Goal: Information Seeking & Learning: Learn about a topic

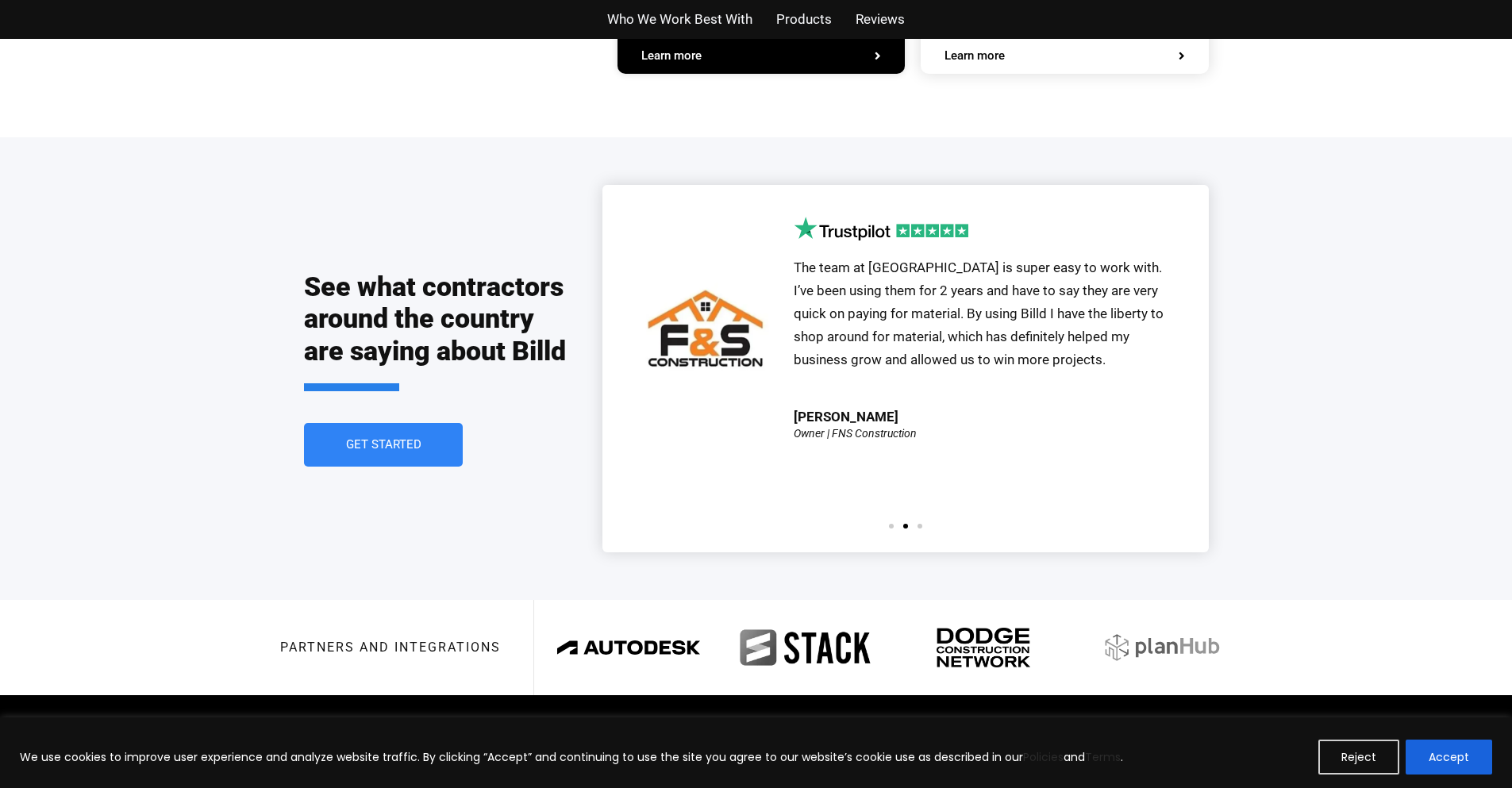
scroll to position [3540, 0]
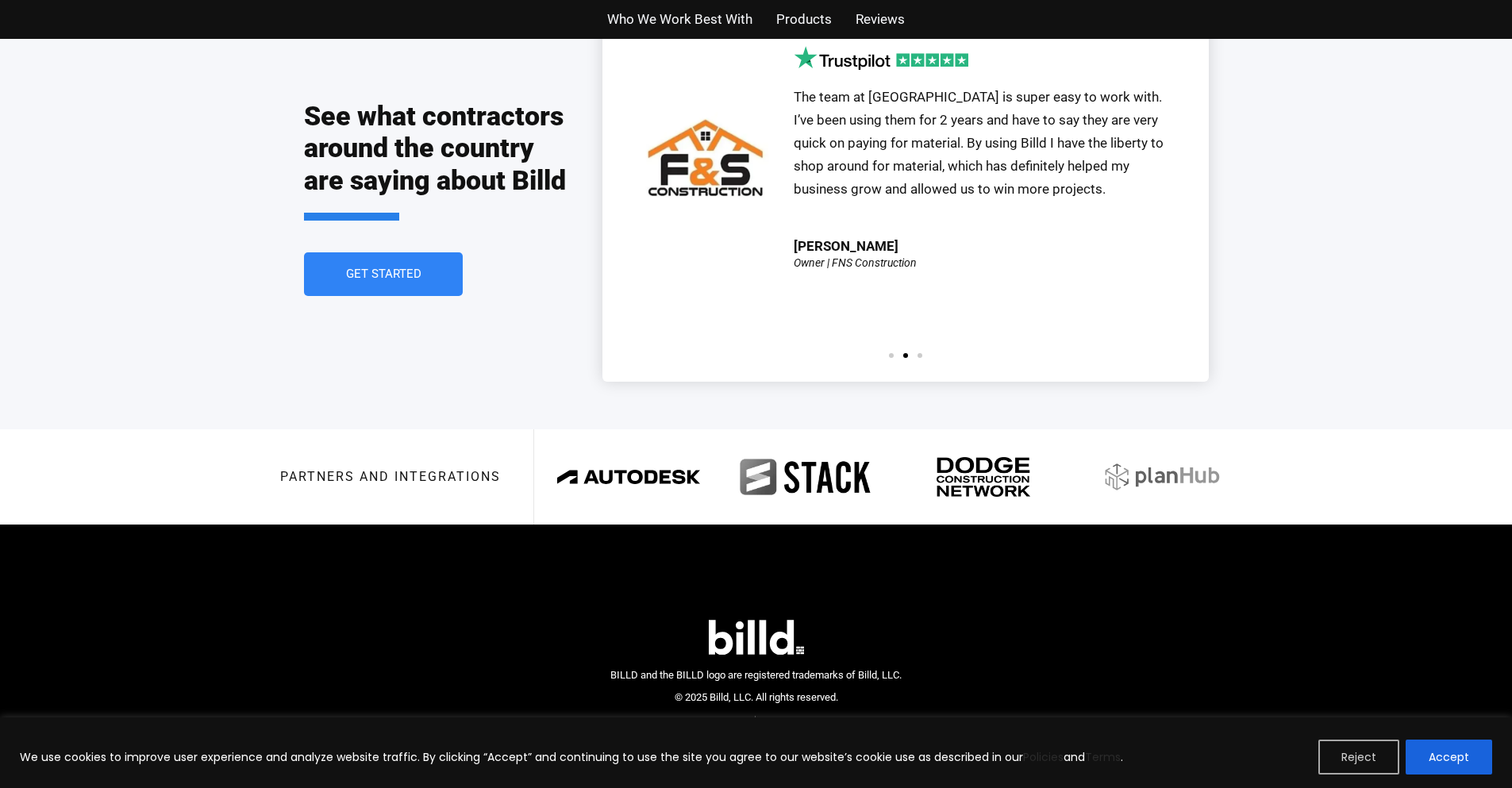
drag, startPoint x: 1402, startPoint y: 759, endPoint x: 1366, endPoint y: 756, distance: 36.1
click at [1401, 759] on div "Reject Accept" at bounding box center [1406, 756] width 174 height 35
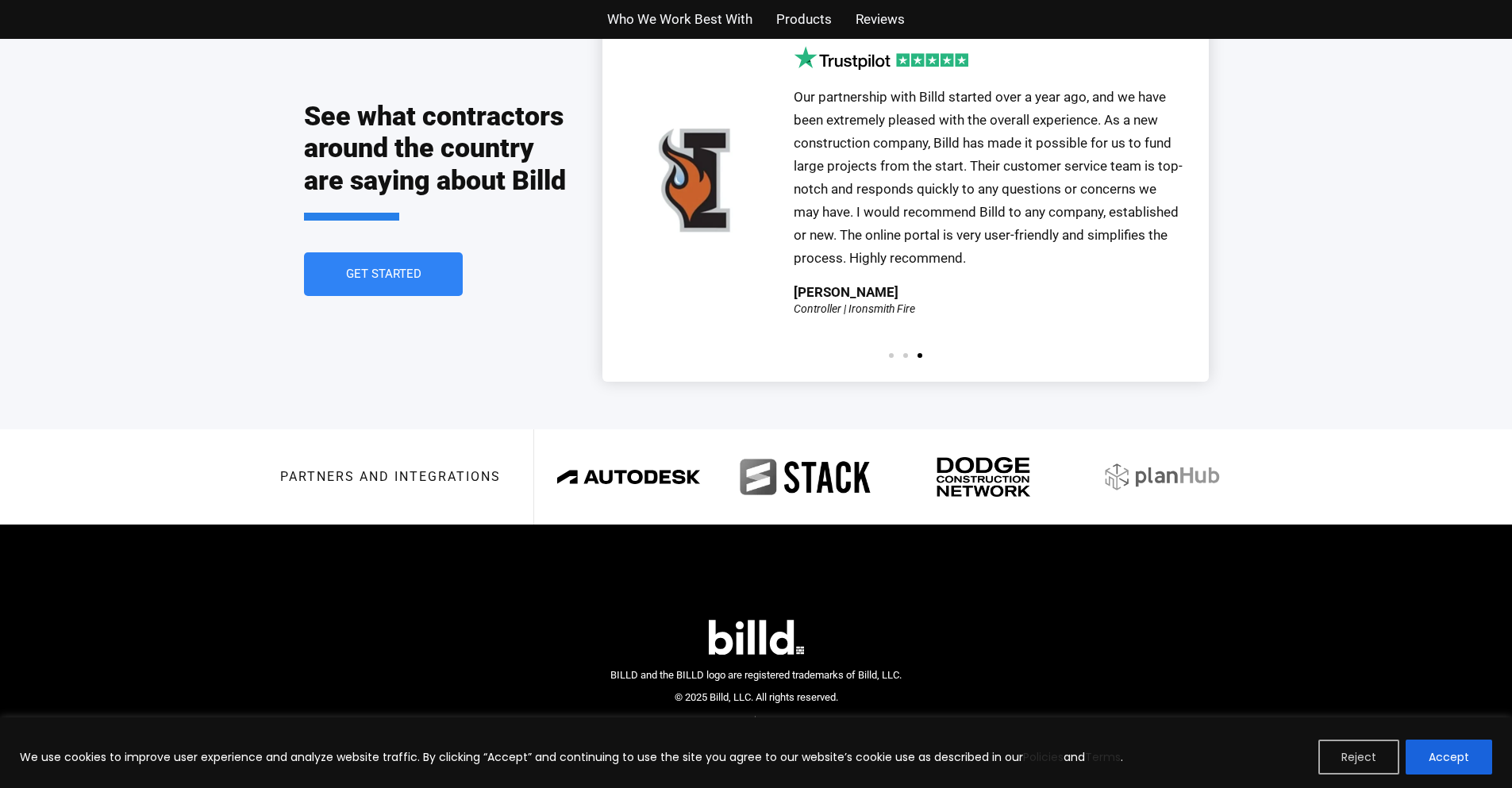
click at [1359, 749] on button "Reject" at bounding box center [1359, 756] width 81 height 35
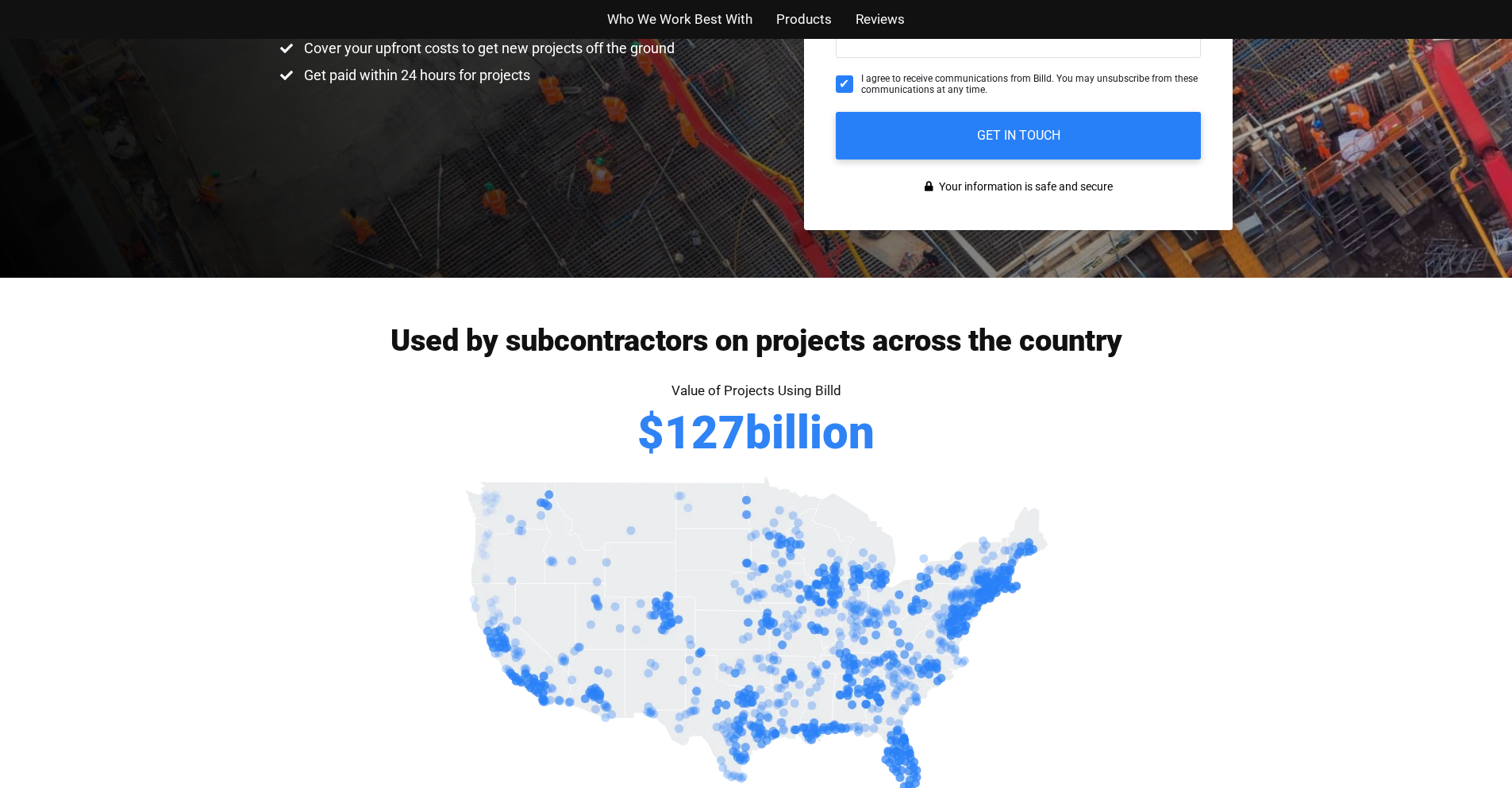
scroll to position [0, 0]
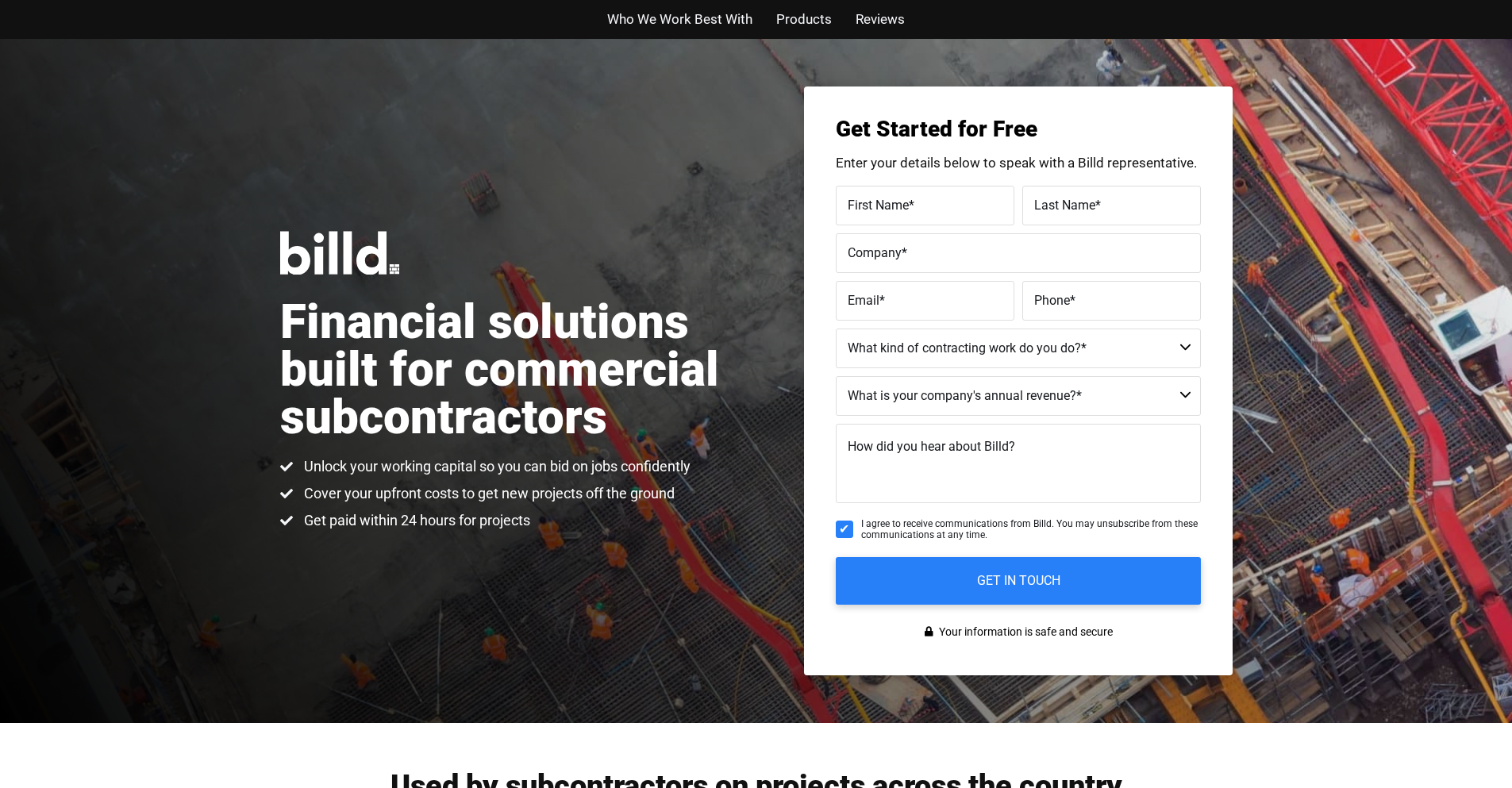
click at [818, 23] on span "Products" at bounding box center [804, 19] width 56 height 23
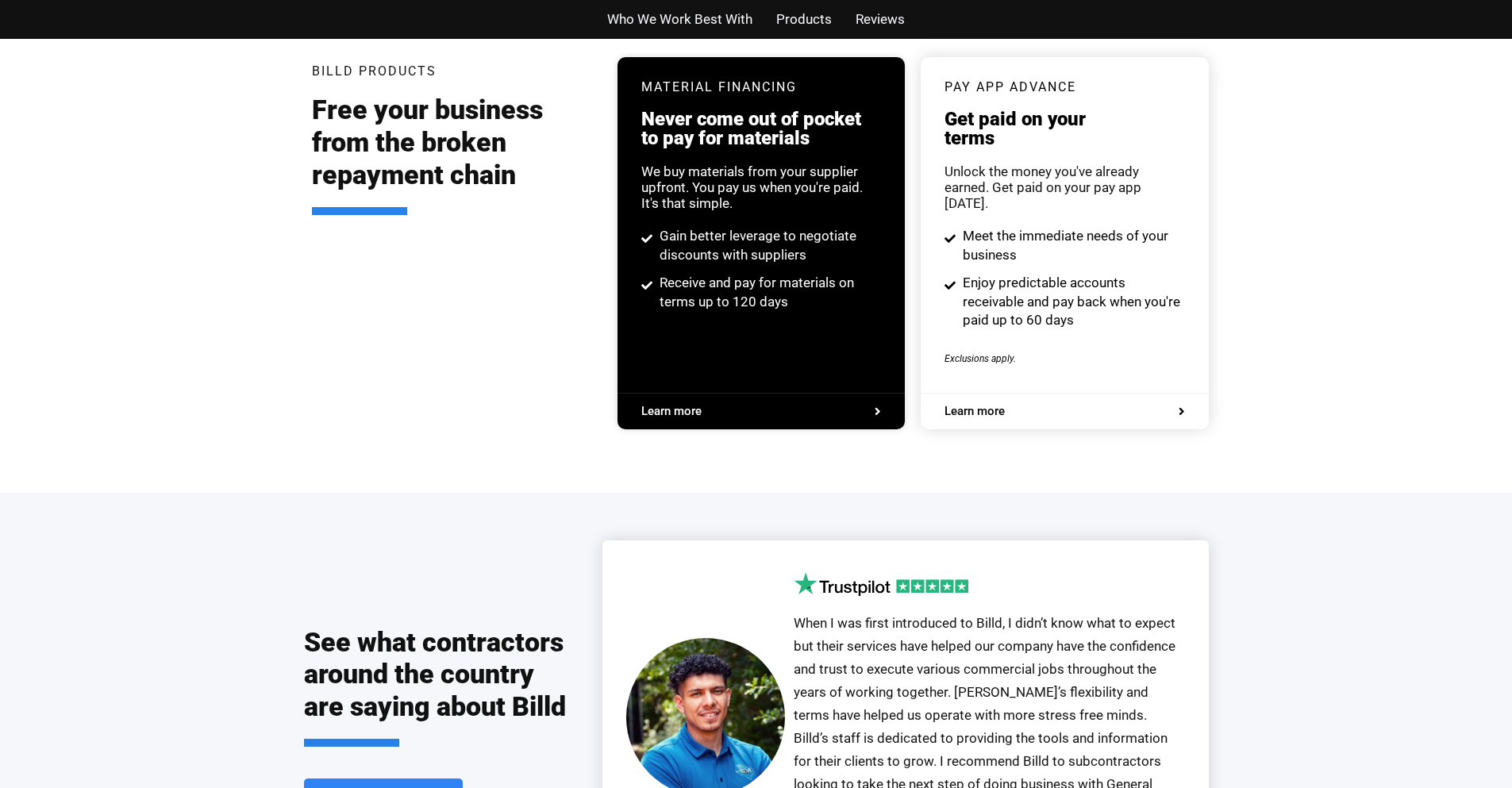
click at [888, 24] on span "Reviews" at bounding box center [880, 19] width 49 height 23
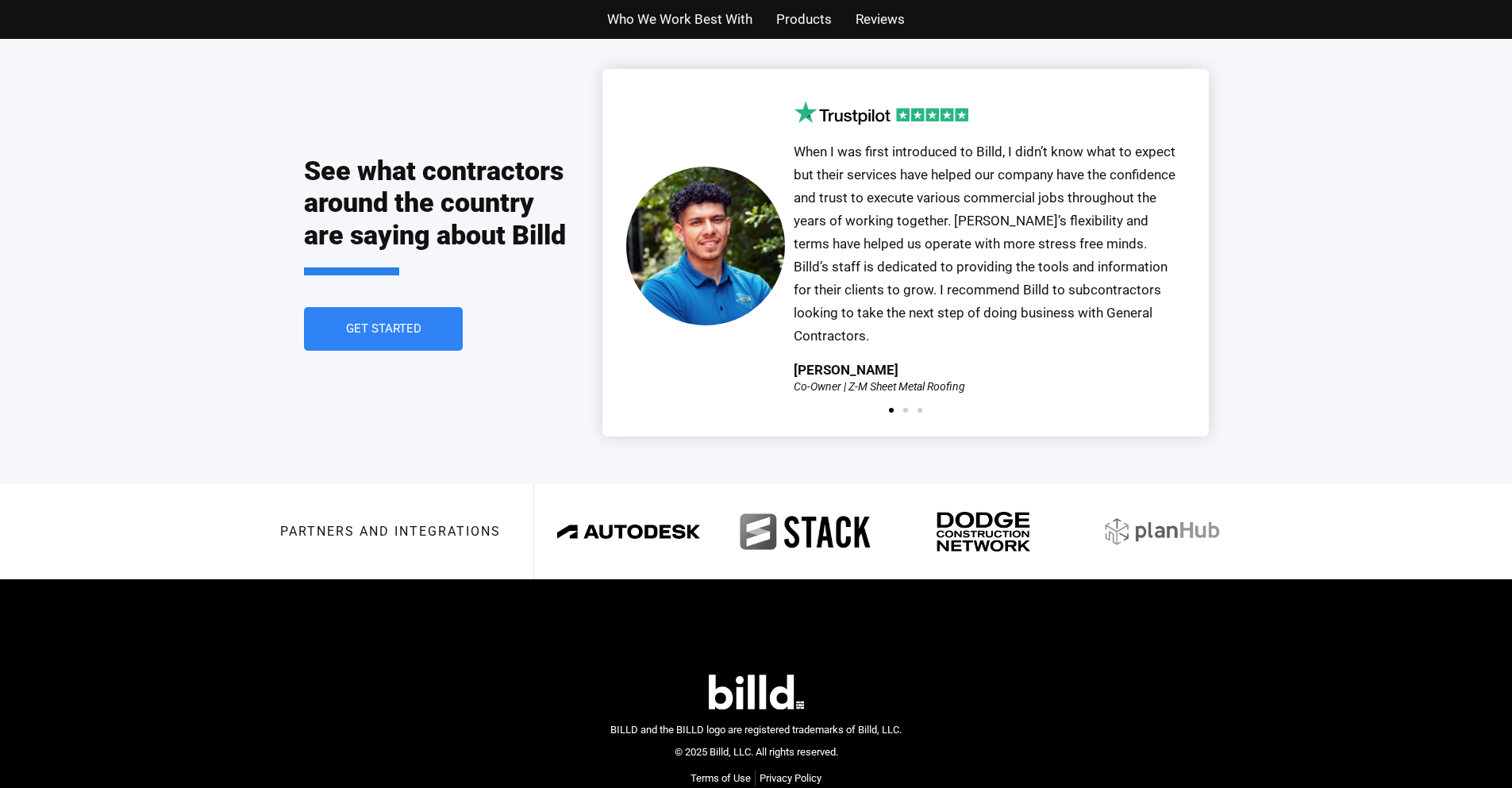
scroll to position [3491, 0]
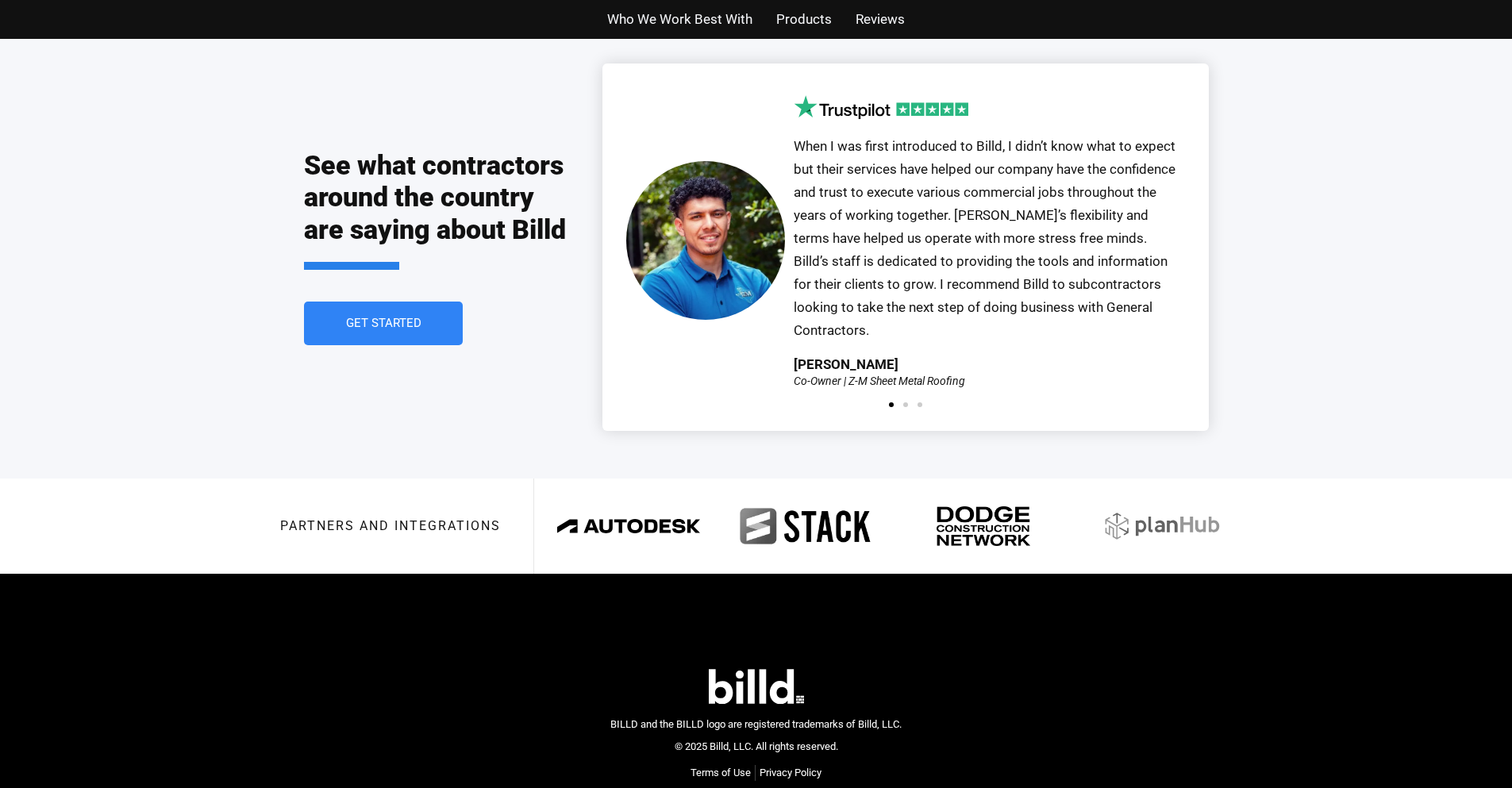
click at [681, 18] on span "Who We Work Best With" at bounding box center [680, 19] width 145 height 23
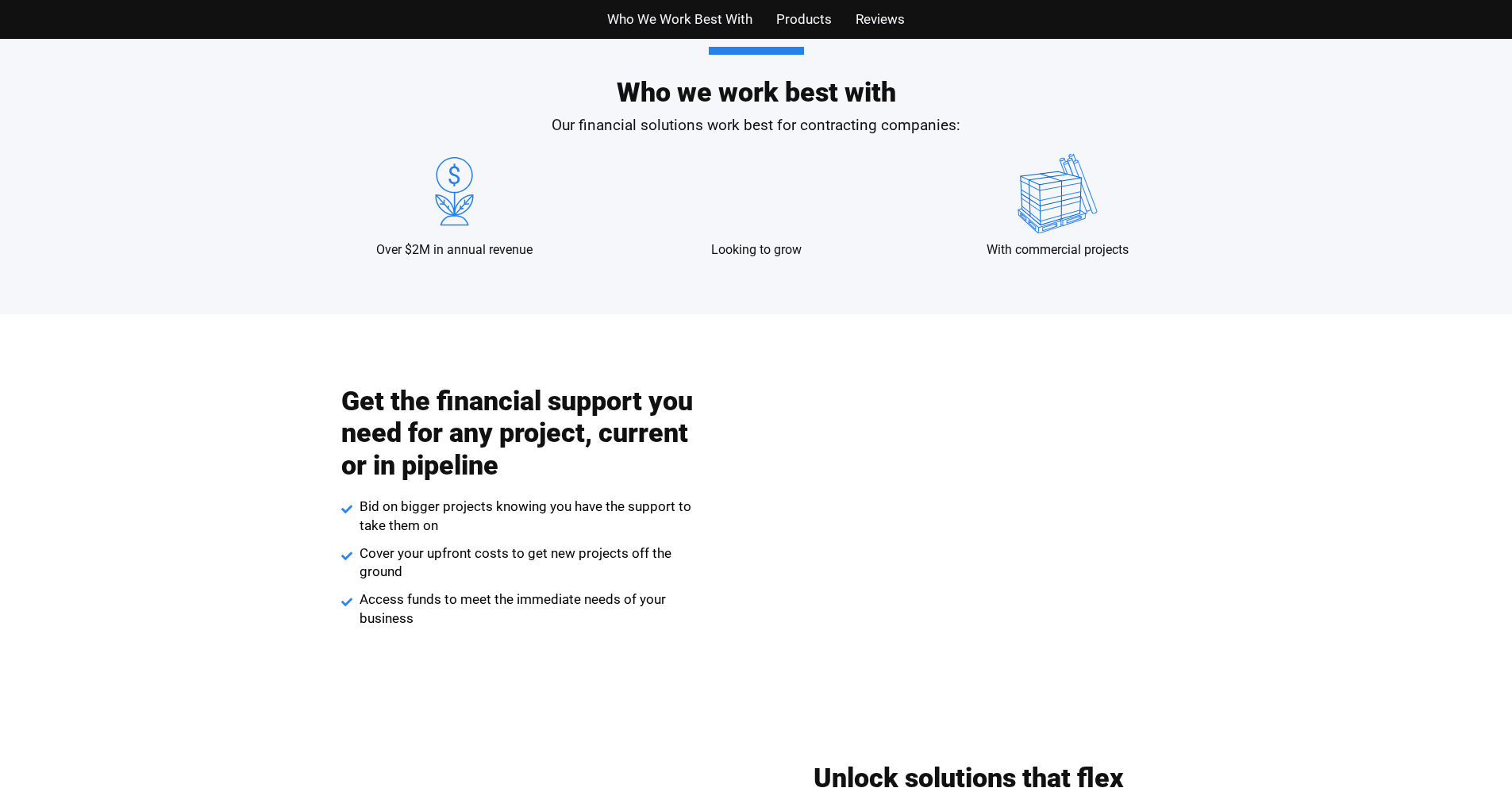
scroll to position [1535, 0]
